Goal: Check status: Check status

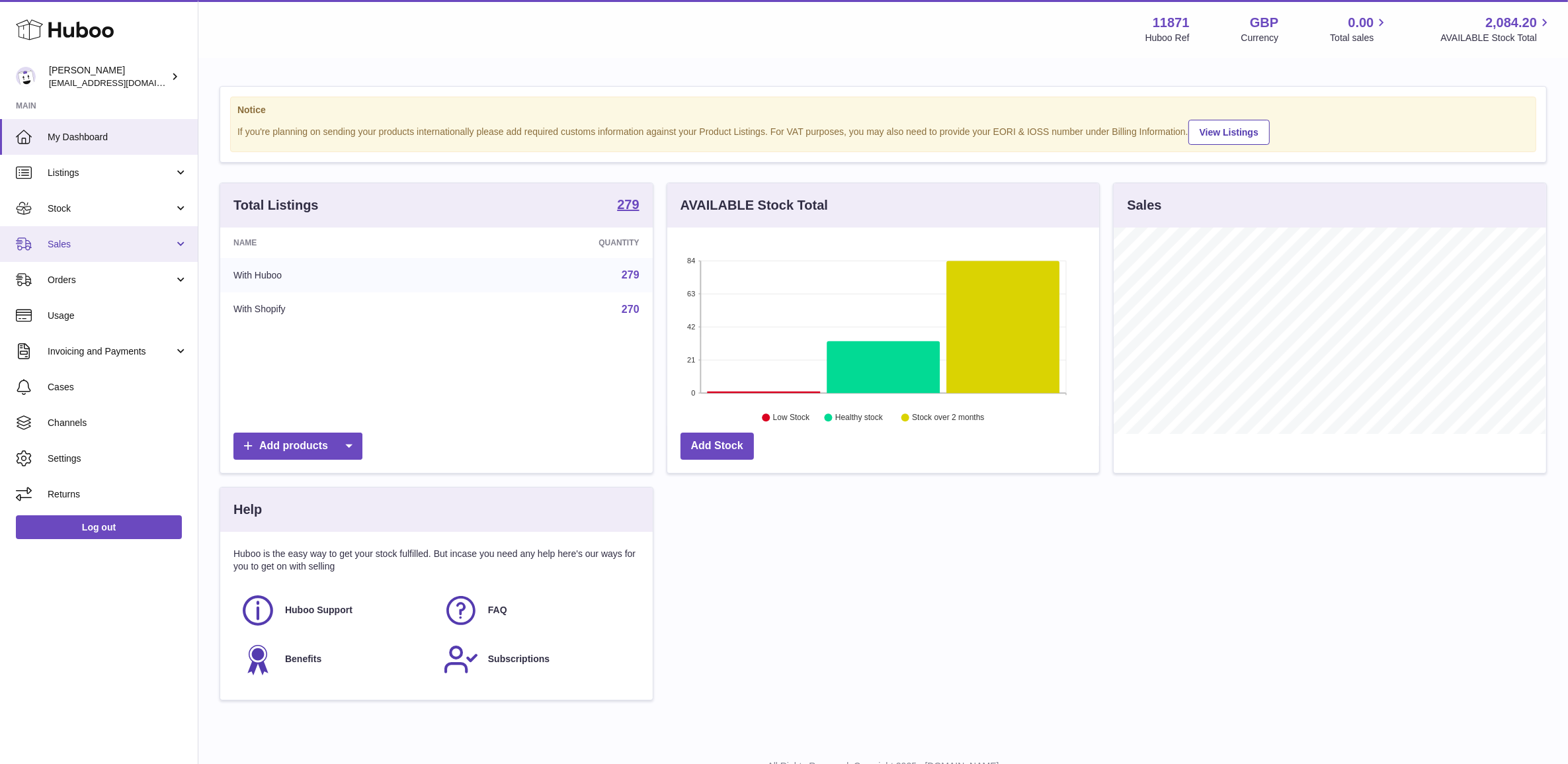
scroll to position [206, 431]
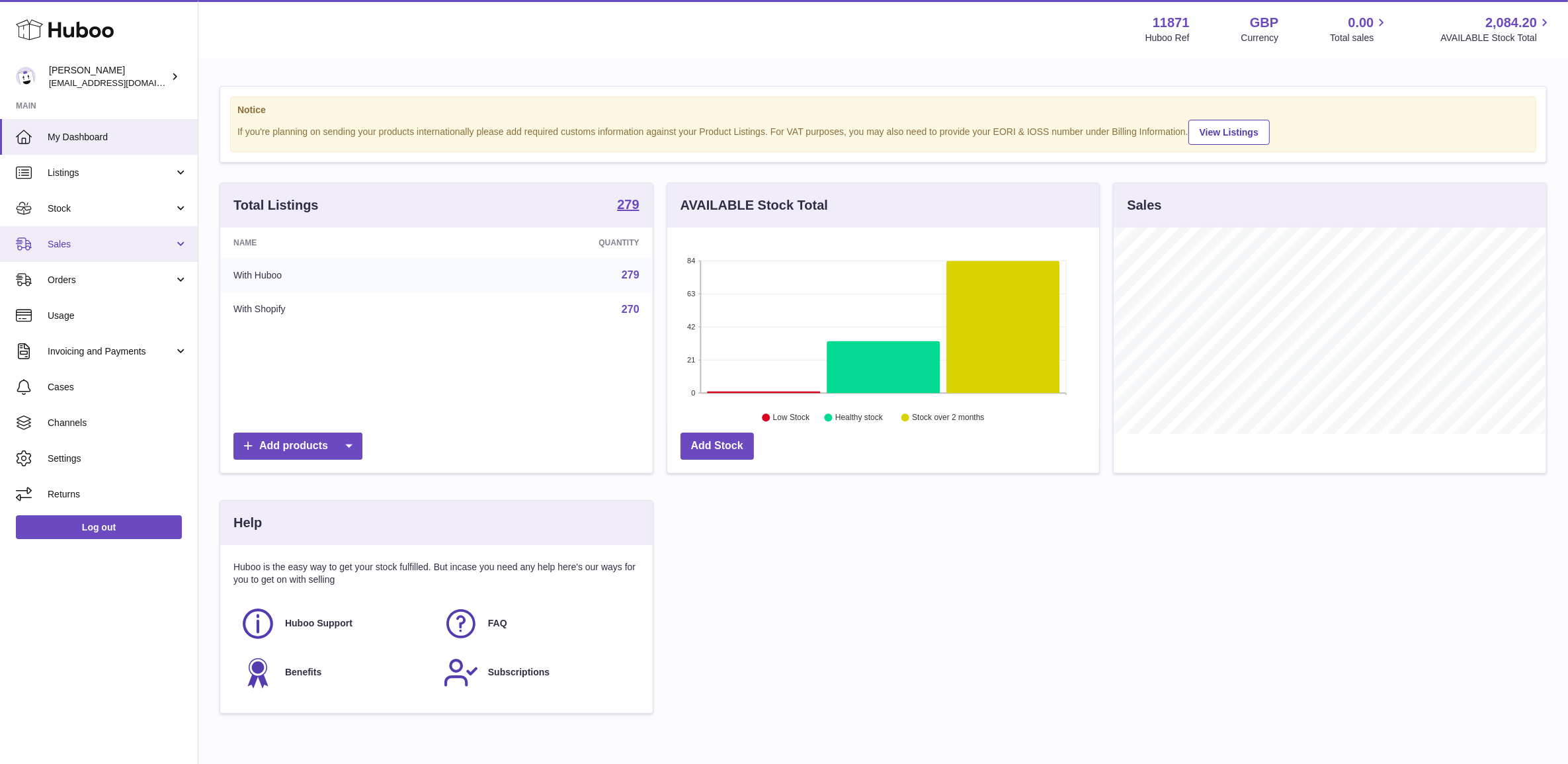
click at [86, 235] on link "Sales" at bounding box center [99, 244] width 197 height 36
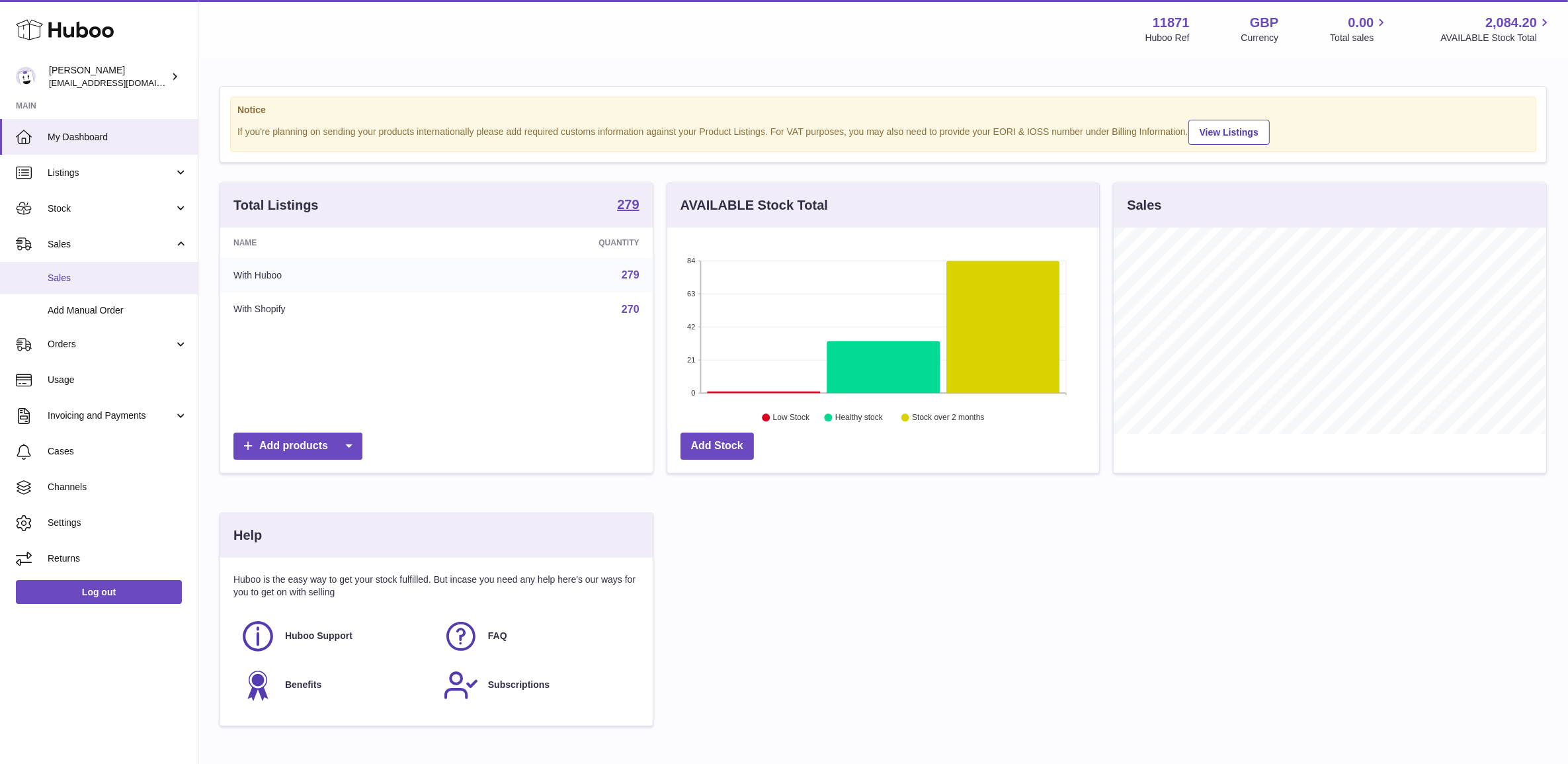
click at [106, 264] on link "Sales" at bounding box center [99, 278] width 197 height 33
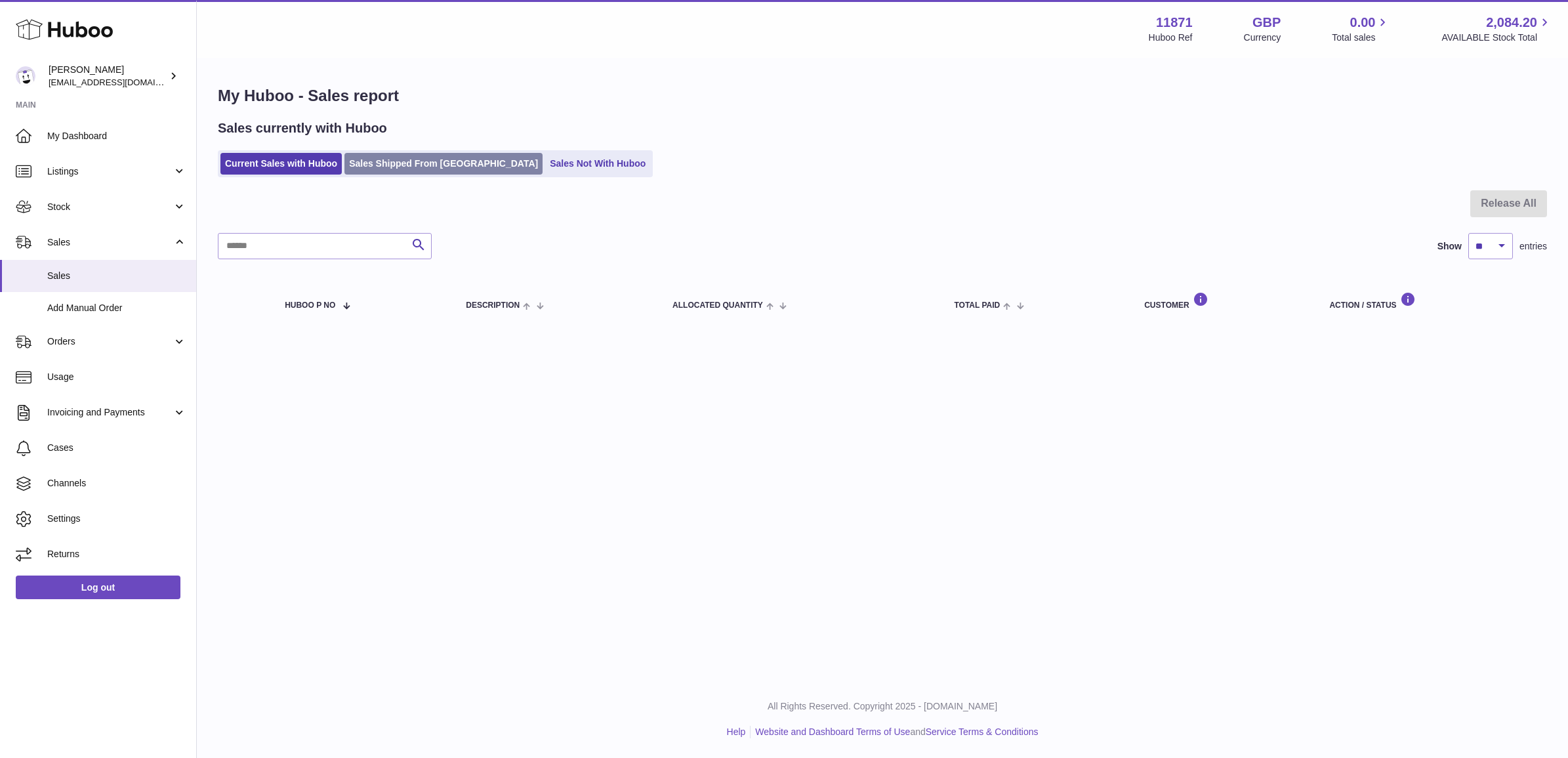
click at [425, 169] on link "Sales Shipped From [GEOGRAPHIC_DATA]" at bounding box center [444, 164] width 198 height 22
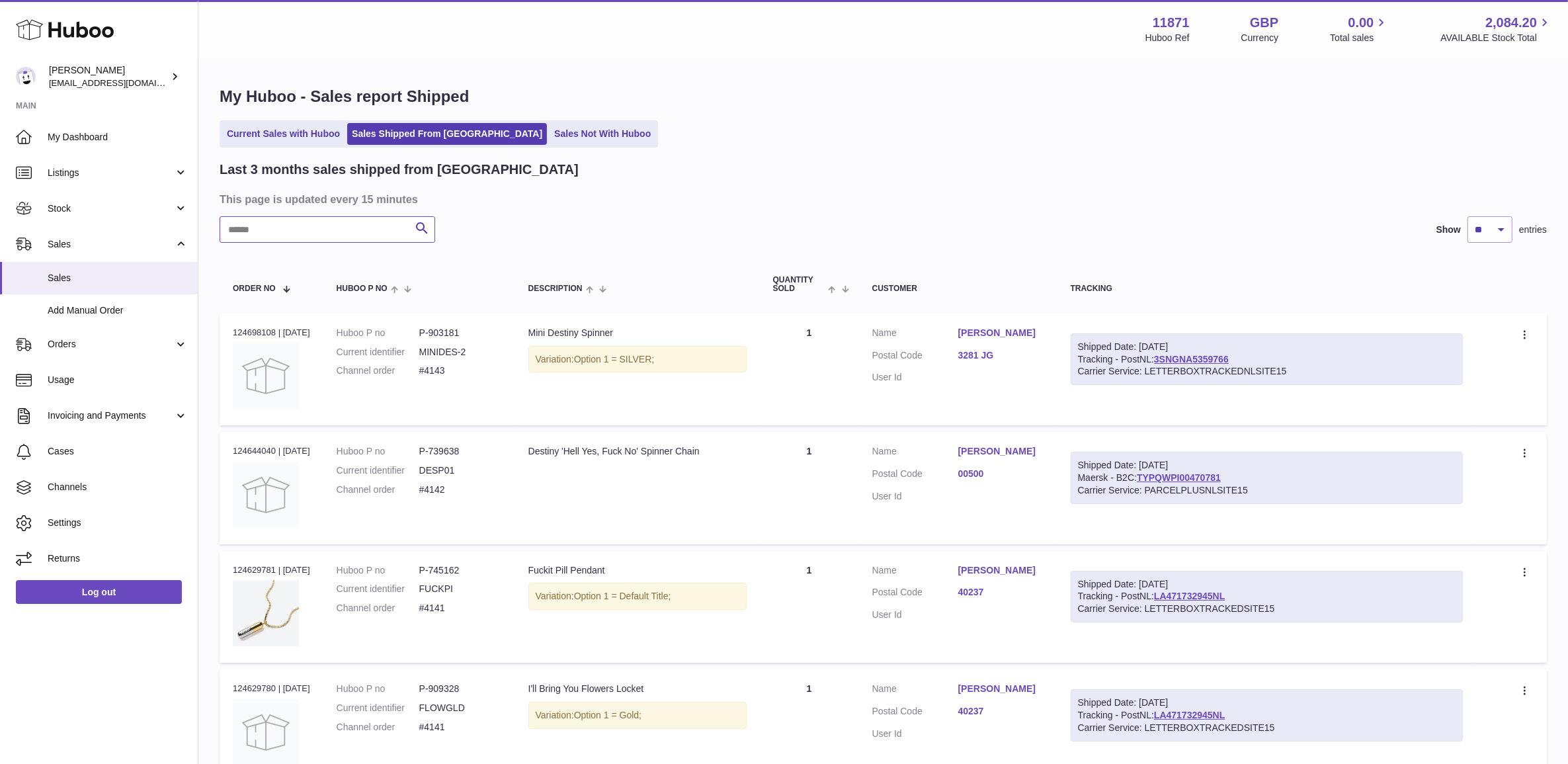
click at [334, 235] on input "text" at bounding box center [327, 229] width 215 height 26
paste input "**********"
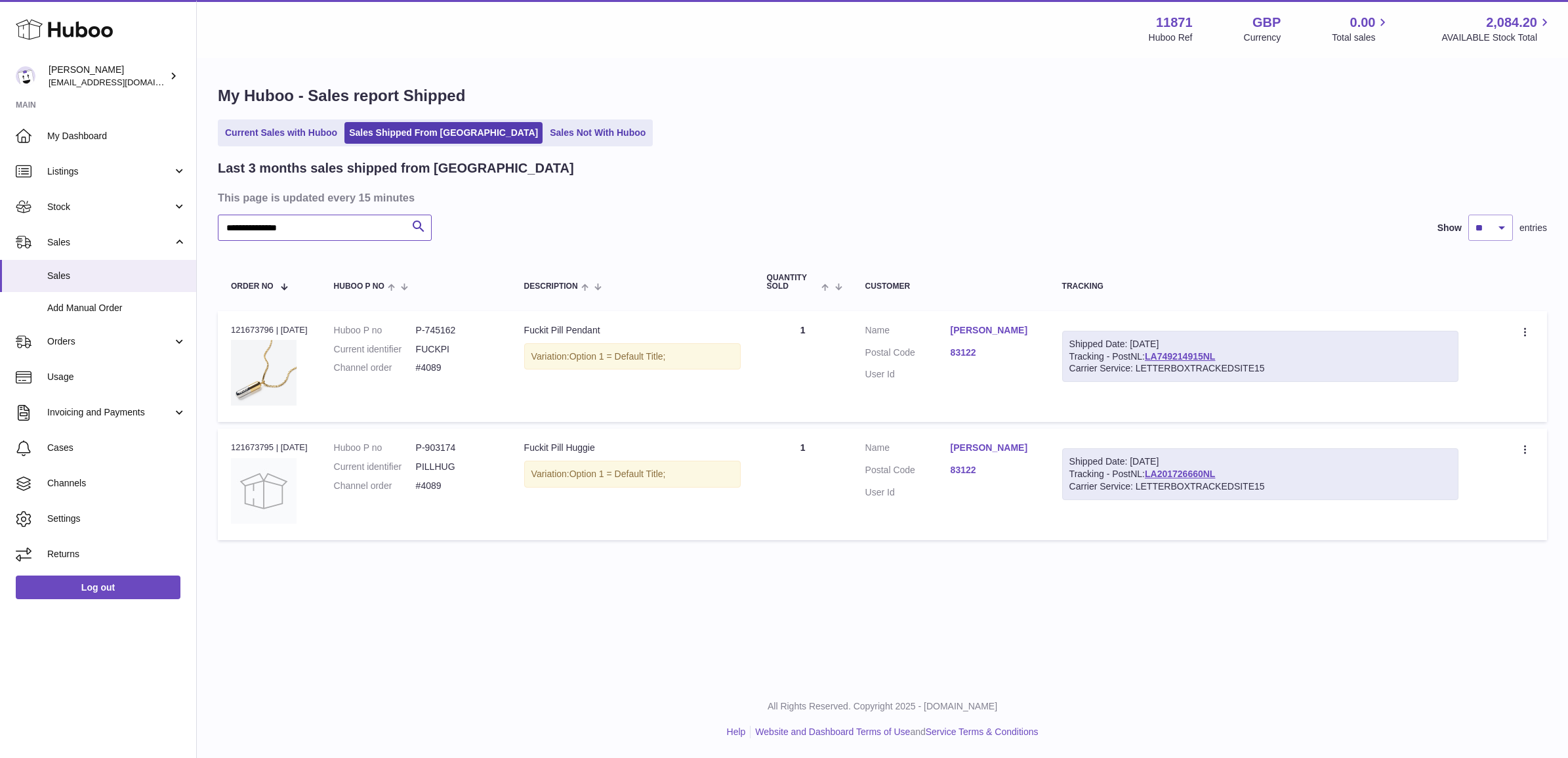
type input "**********"
click at [453, 359] on dl "Huboo P no P-745162 Current identifier FUCKPI Channel order #4089" at bounding box center [416, 352] width 164 height 57
click at [440, 369] on dd "#4089" at bounding box center [457, 368] width 82 height 12
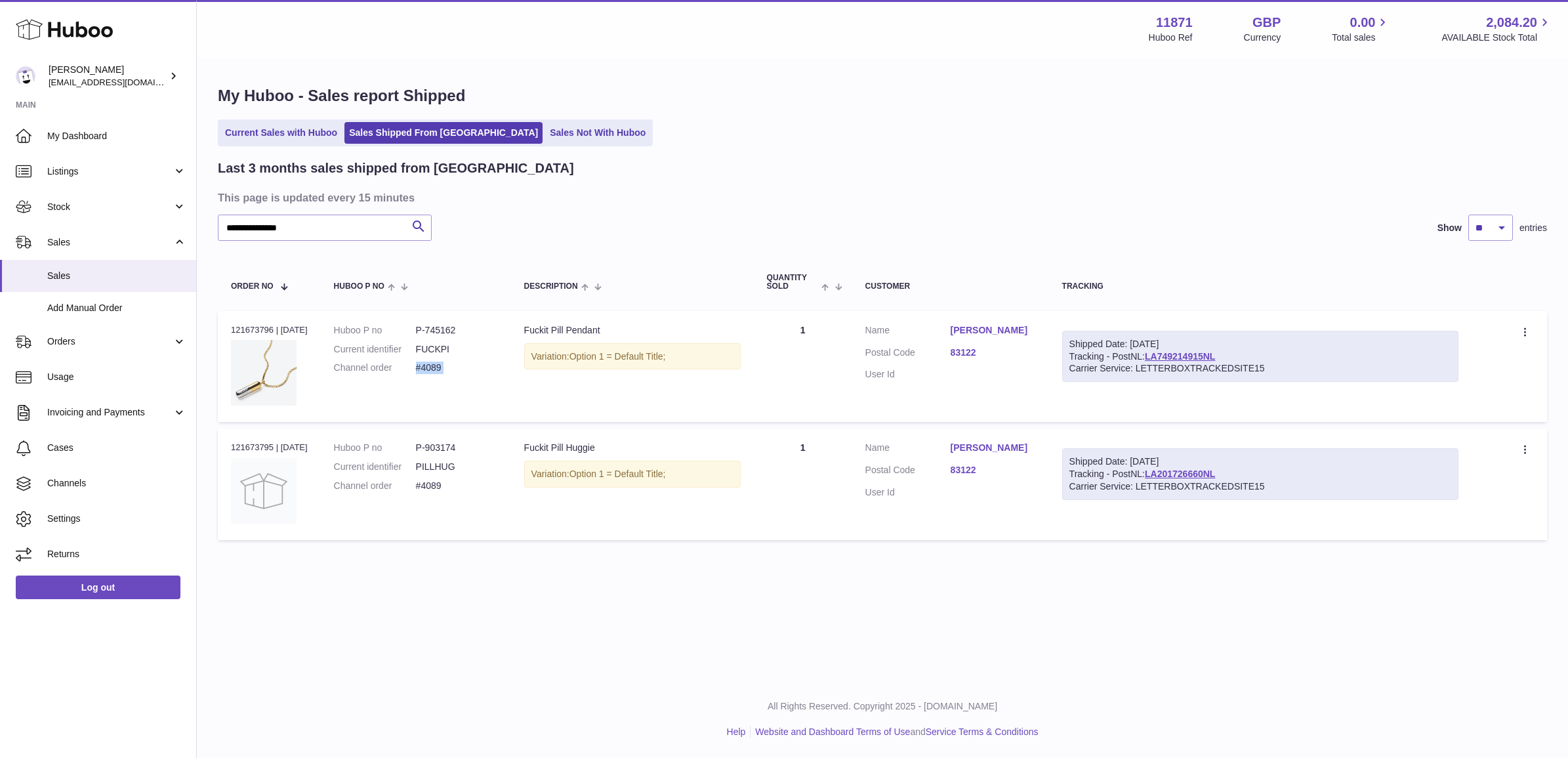
copy tr "#4089 Description"
click at [440, 445] on dd "P-903174" at bounding box center [457, 448] width 82 height 12
click at [441, 445] on dd "P-903174" at bounding box center [457, 448] width 82 height 12
copy dl "P-903174"
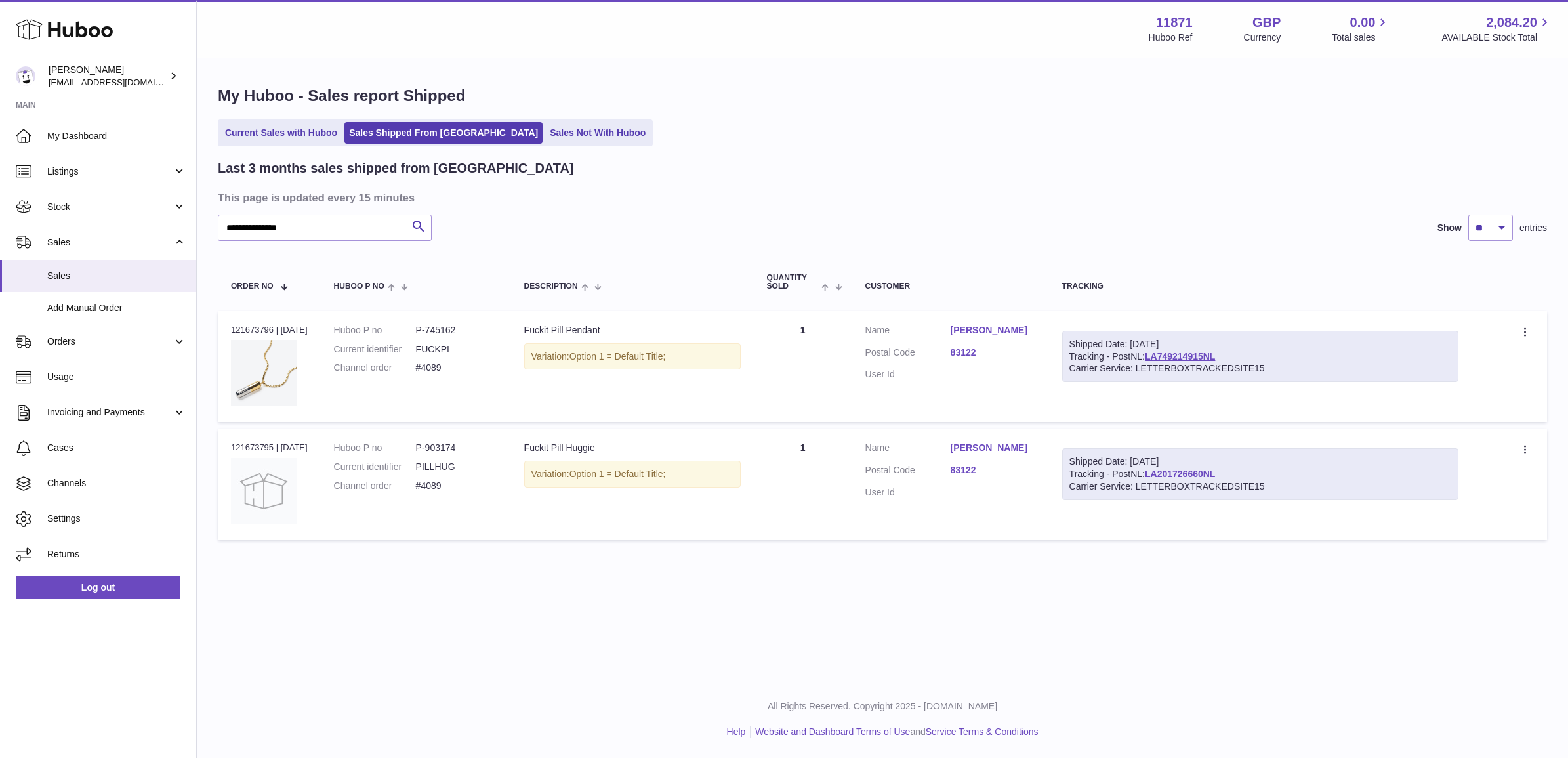
click at [442, 487] on dd "#4089" at bounding box center [457, 486] width 82 height 12
copy tr "#4089 Description"
drag, startPoint x: 483, startPoint y: 327, endPoint x: 407, endPoint y: 330, distance: 76.1
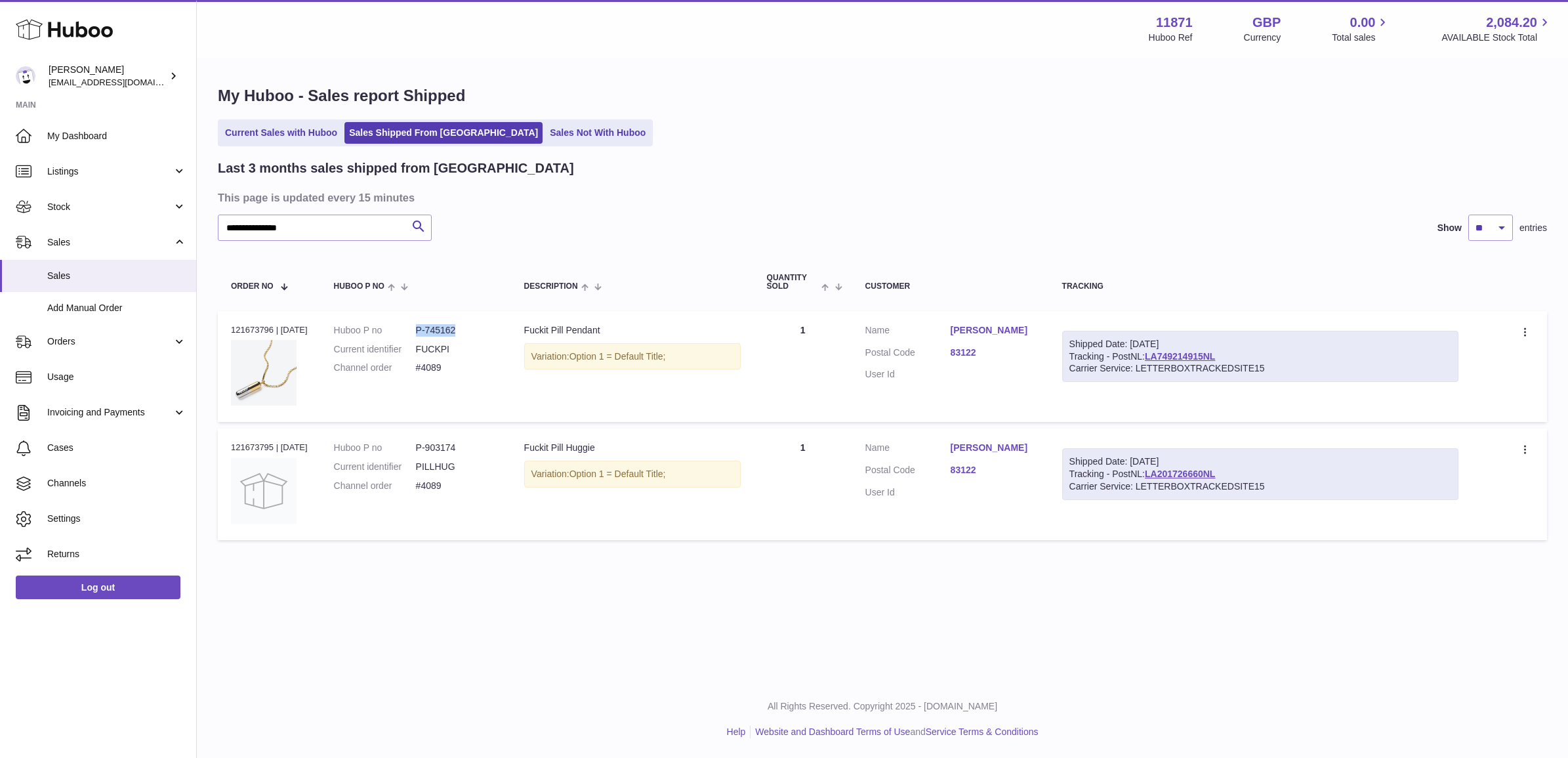
click at [407, 330] on dl "Huboo P no P-745162 Current identifier FUCKPI Channel order #4089" at bounding box center [416, 352] width 164 height 57
copy dl "P-745162"
